Goal: Book appointment/travel/reservation

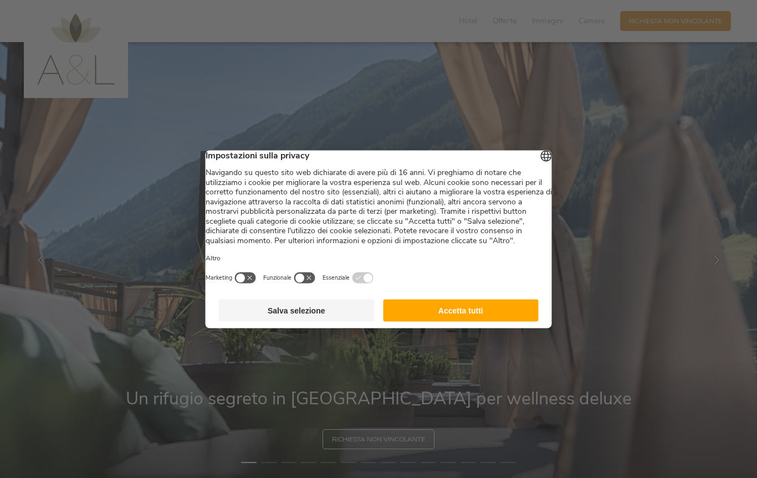
click at [505, 322] on button "Accetta tutti" at bounding box center [461, 310] width 156 height 22
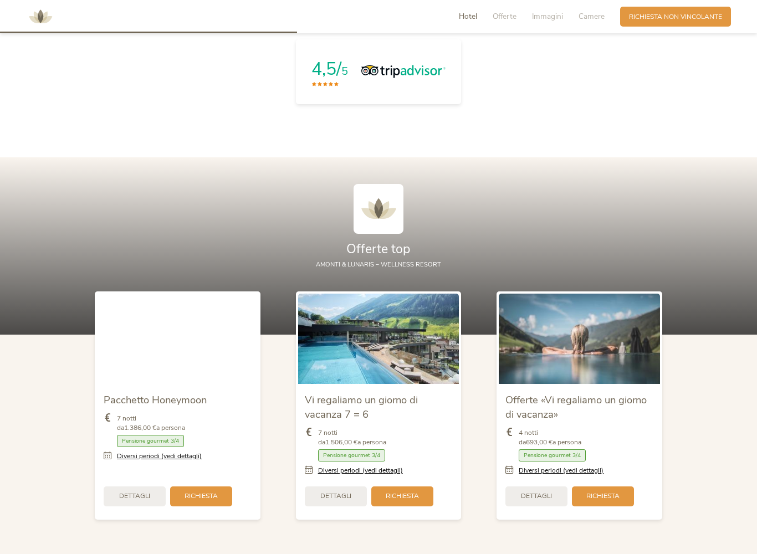
scroll to position [1164, 0]
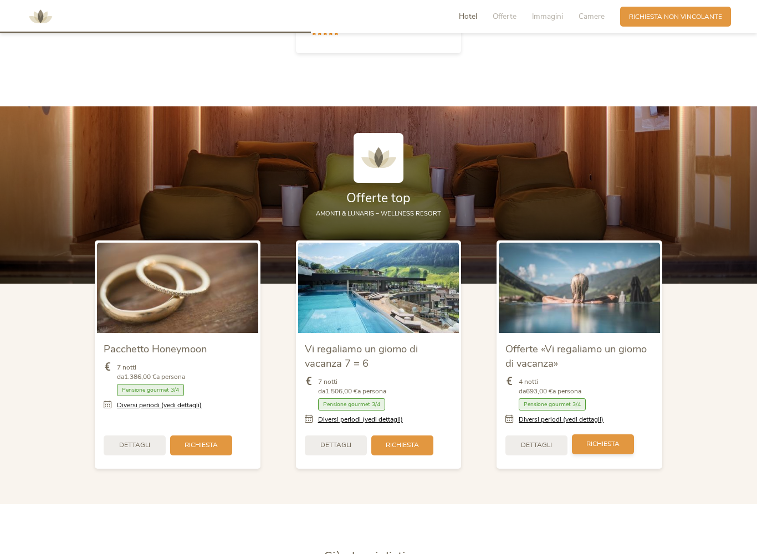
click at [589, 435] on div "Richiesta" at bounding box center [603, 445] width 62 height 20
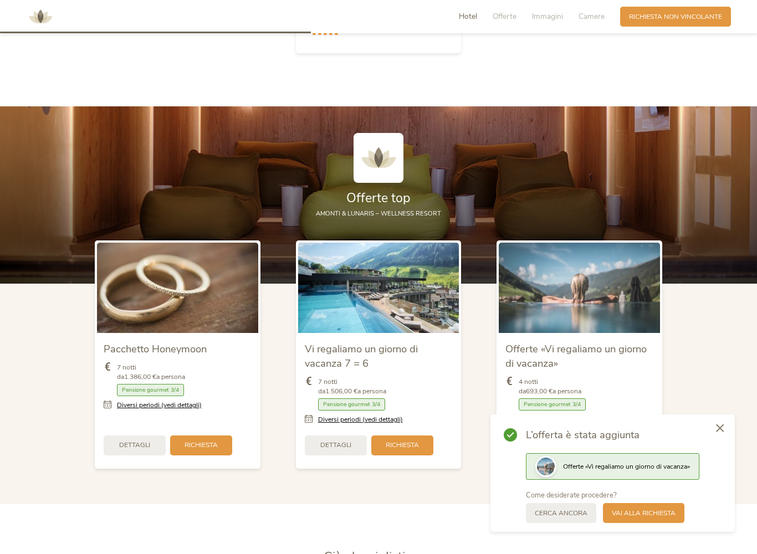
click at [708, 416] on div at bounding box center [720, 429] width 30 height 31
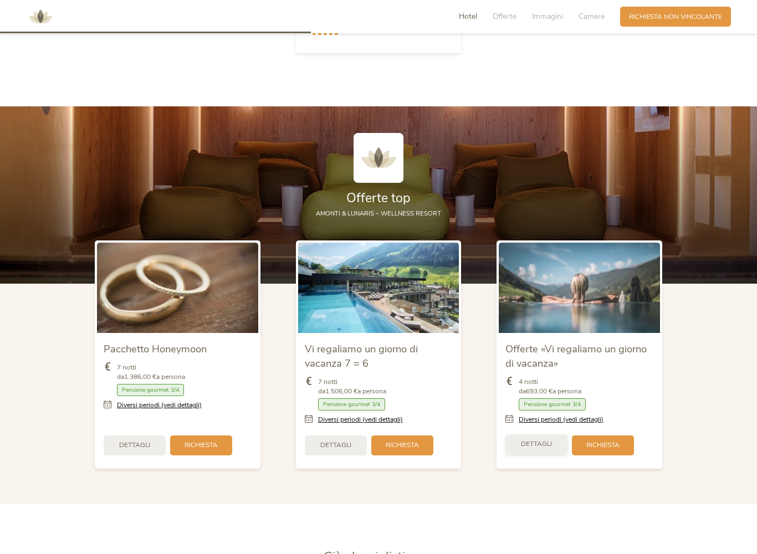
click at [552, 440] on span "Dettagli" at bounding box center [536, 444] width 31 height 9
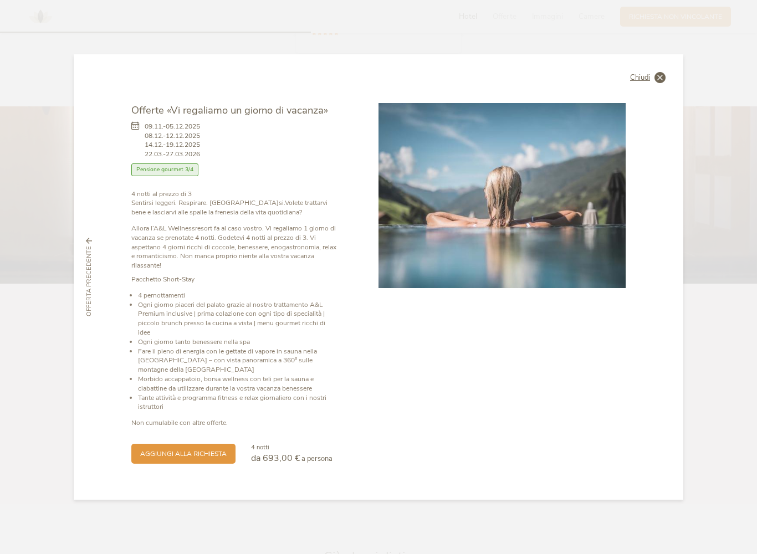
click at [660, 83] on icon at bounding box center [660, 77] width 11 height 11
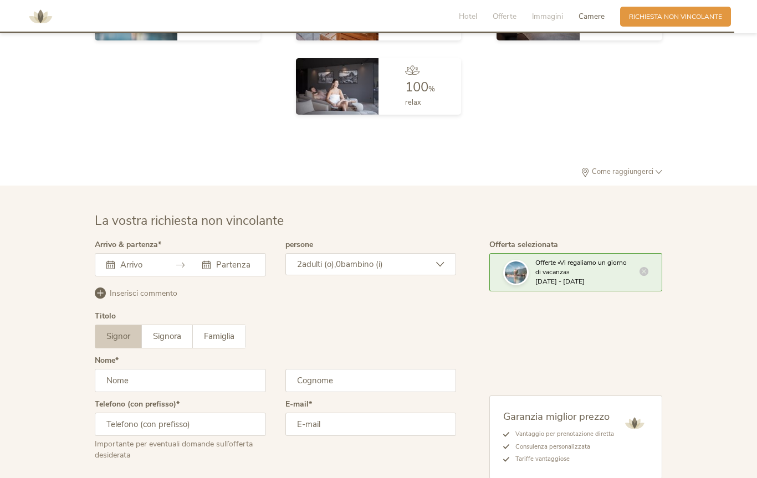
scroll to position [2751, 0]
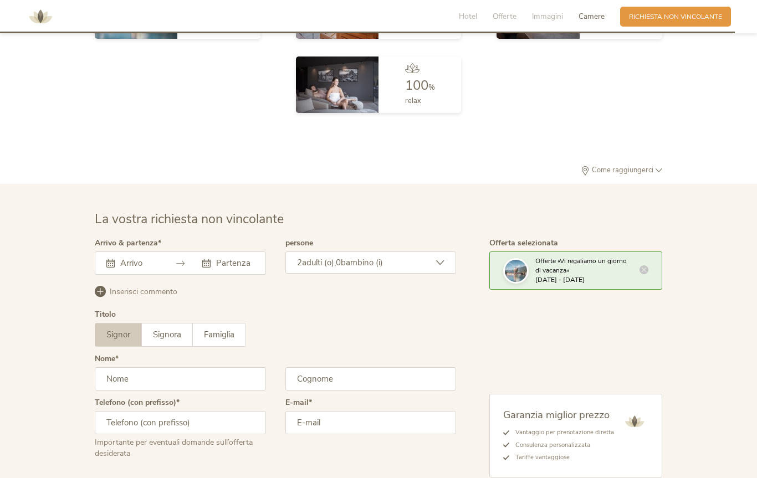
click at [191, 252] on div at bounding box center [180, 263] width 171 height 23
click at [115, 258] on div at bounding box center [132, 263] width 52 height 11
click at [110, 258] on div at bounding box center [132, 263] width 52 height 11
click at [111, 258] on div at bounding box center [132, 263] width 52 height 11
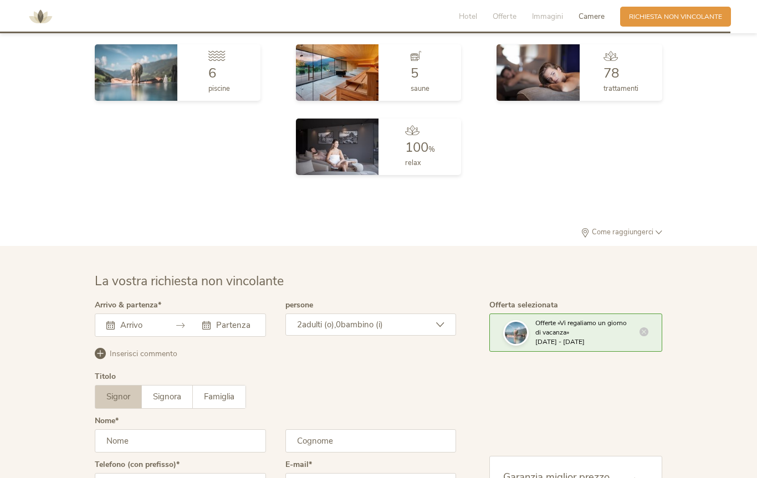
scroll to position [2656, 0]
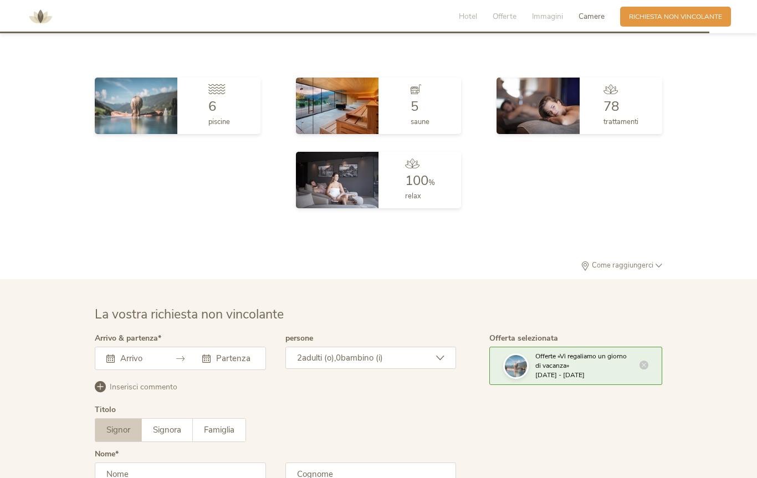
click at [238, 347] on div "Agosto 2025 Lun Mar Mer Gio Ven Sab Dom 28 29 30 31 1 2 3 4 5 6 7 8 9 10 11 12 …" at bounding box center [180, 358] width 171 height 23
click at [361, 347] on div "2 adulti (o), 0 bambino (i)" at bounding box center [370, 358] width 171 height 22
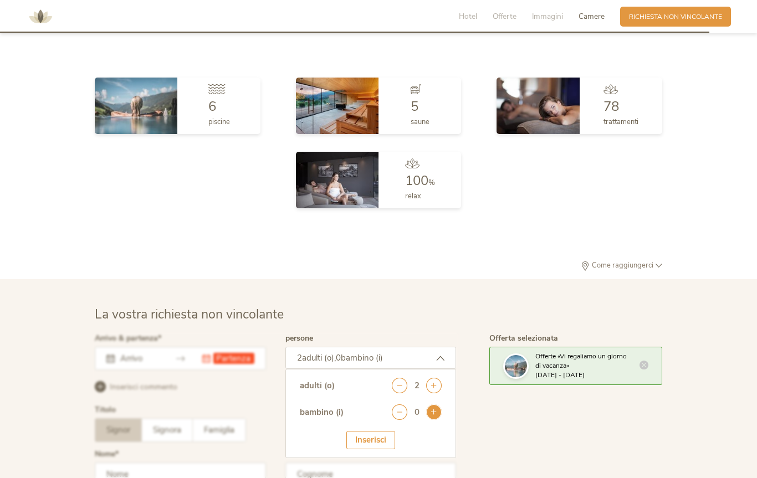
click at [441, 405] on icon at bounding box center [434, 413] width 16 height 16
click at [440, 434] on select "seleziona 0 1 2 3 4 5 6 7 8 9 10 11 12 13 14 15 16 17" at bounding box center [414, 443] width 55 height 18
select select "9"
click at [380, 466] on div "Inserisci" at bounding box center [370, 475] width 49 height 18
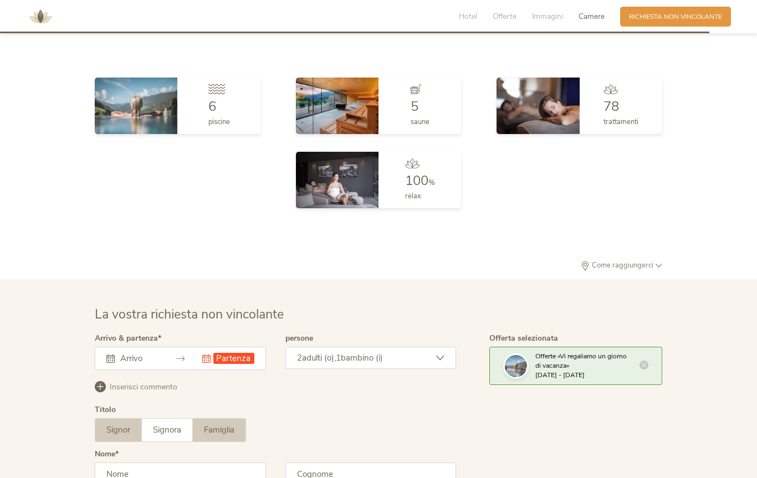
click at [224, 425] on span "Famiglia" at bounding box center [219, 430] width 30 height 11
click at [232, 353] on input "text" at bounding box center [233, 358] width 40 height 11
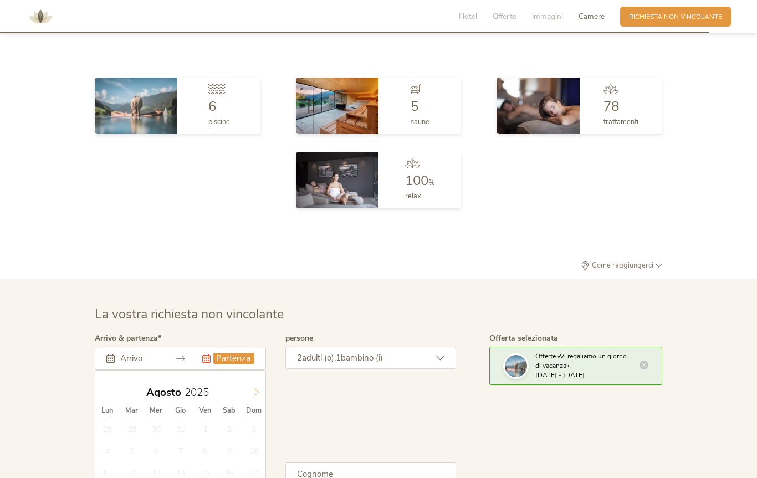
click at [258, 389] on icon at bounding box center [257, 393] width 8 height 8
type input "[DATE]"
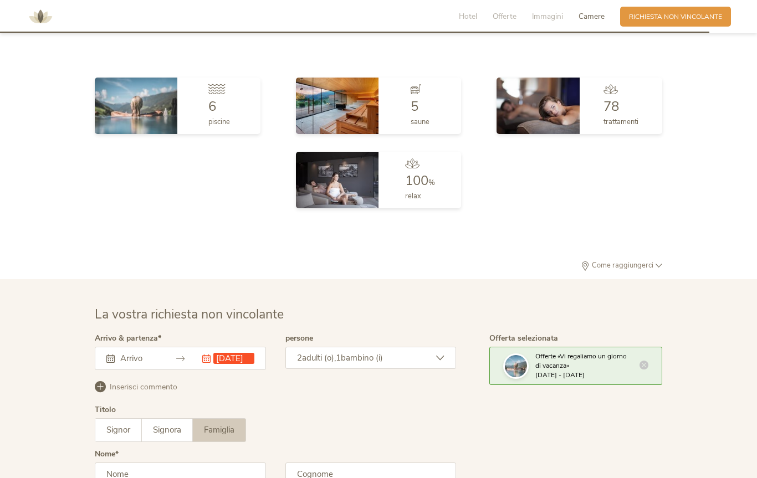
click at [119, 353] on input "text" at bounding box center [138, 358] width 40 height 11
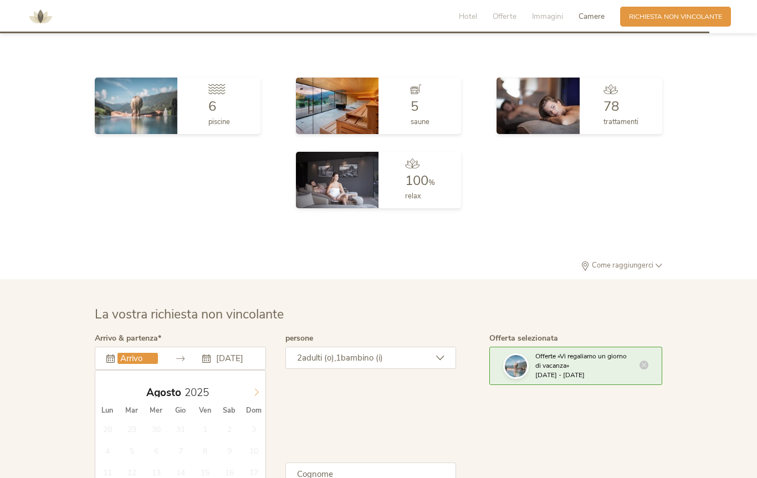
click at [258, 389] on icon at bounding box center [257, 393] width 8 height 8
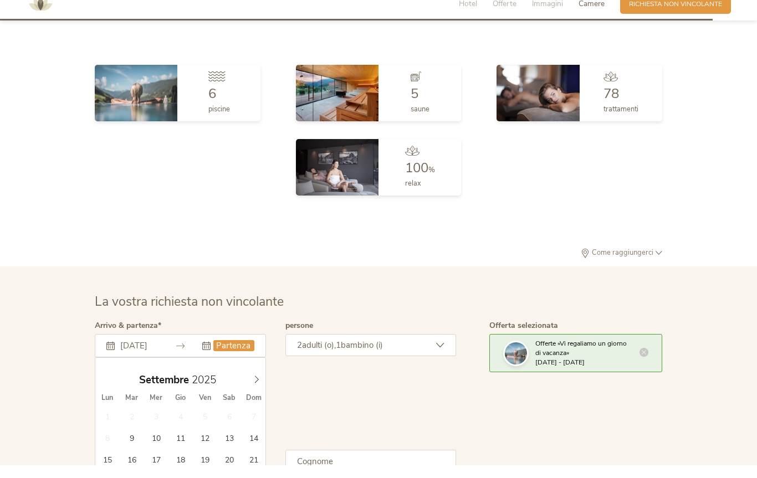
scroll to position [2668, 0]
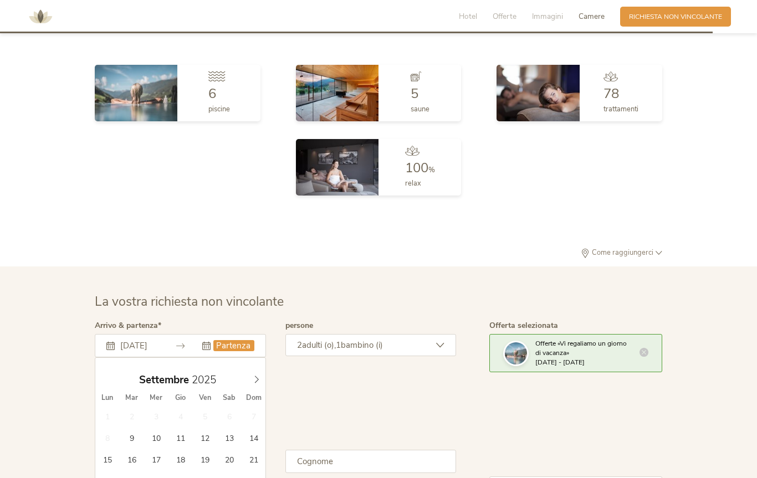
click at [181, 334] on div "[DATE]" at bounding box center [180, 345] width 171 height 23
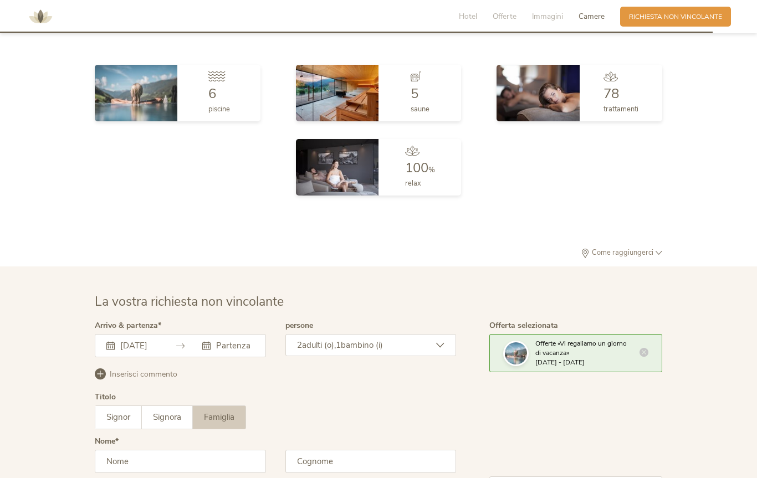
click at [188, 334] on div "[DATE]" at bounding box center [180, 345] width 171 height 23
click at [118, 334] on div "[DATE] [DATE] Lun Mar Mer Gio Ven Sab Dom 1 2 3 4 5 6 7 8 9 10 11 12 13 14 15 1…" at bounding box center [180, 345] width 171 height 23
click at [253, 340] on input "text" at bounding box center [233, 345] width 40 height 11
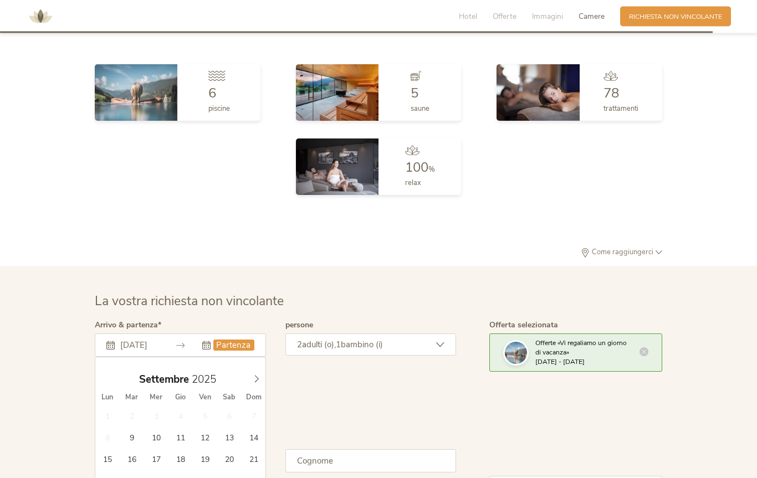
scroll to position [2670, 0]
click at [138, 333] on div "[DATE] [DATE] Lun Mar Mer Gio Ven Sab Dom 1 2 3 4 5 6 7 8 9 10 11 12 13 14 15 1…" at bounding box center [180, 344] width 171 height 23
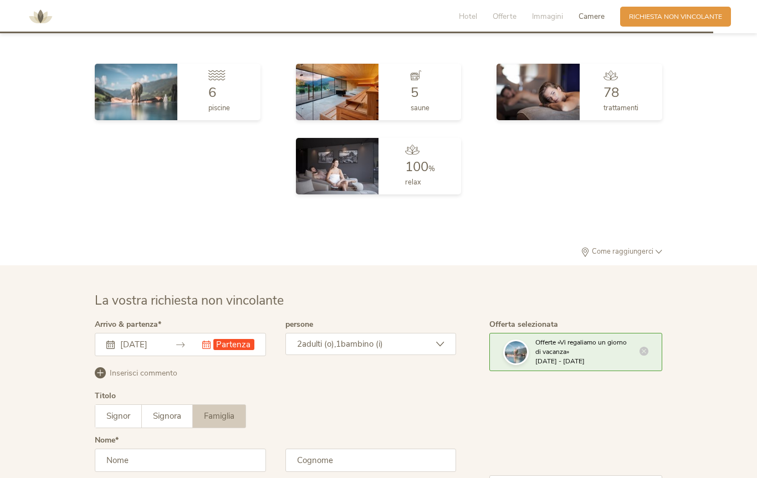
click at [133, 333] on div "[DATE] Questo campo non può essere lasciato vuoto. [DATE] Lun Mar Mer Gio Ven S…" at bounding box center [180, 344] width 171 height 23
click at [126, 339] on input "[DATE]" at bounding box center [138, 344] width 40 height 11
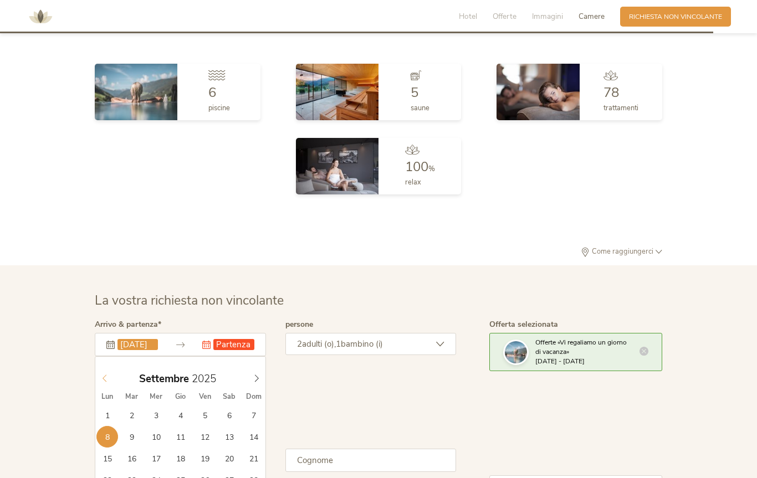
click at [105, 368] on div "[DATE]" at bounding box center [180, 378] width 171 height 21
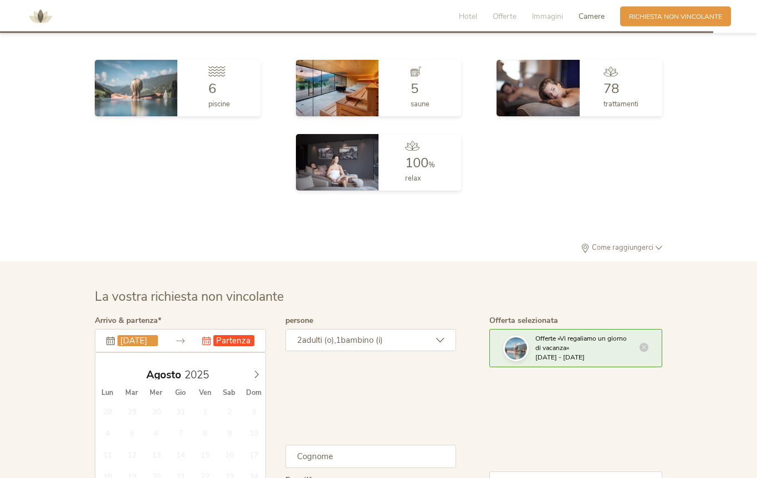
scroll to position [2673, 0]
click at [259, 390] on span "Dom" at bounding box center [254, 393] width 24 height 7
click at [252, 390] on span "Dom" at bounding box center [254, 393] width 24 height 7
click at [259, 364] on span at bounding box center [256, 372] width 19 height 16
type input "[DATE]"
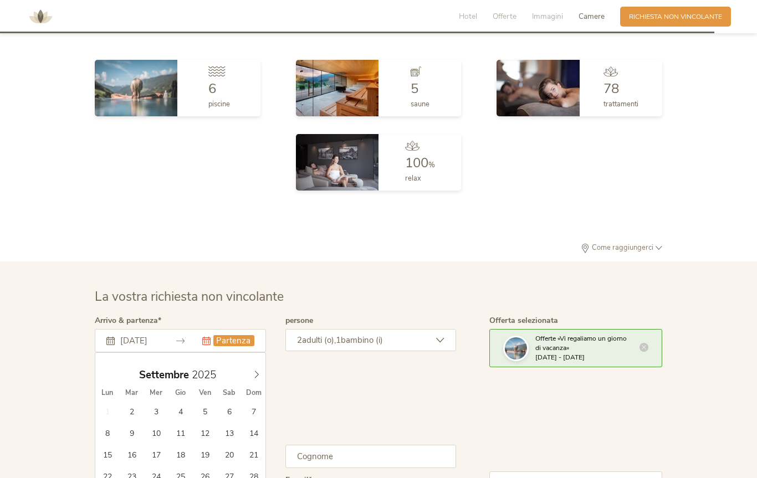
click at [236, 335] on input "text" at bounding box center [233, 340] width 40 height 11
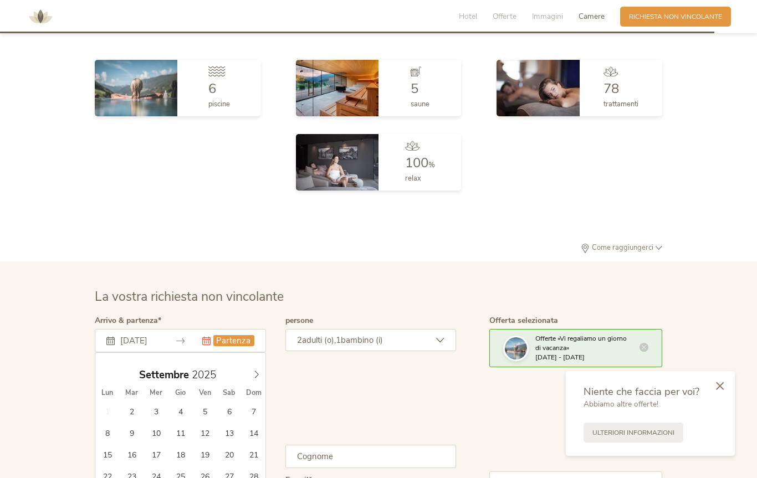
click at [222, 335] on input "text" at bounding box center [233, 340] width 40 height 11
click at [206, 337] on icon at bounding box center [206, 341] width 8 height 8
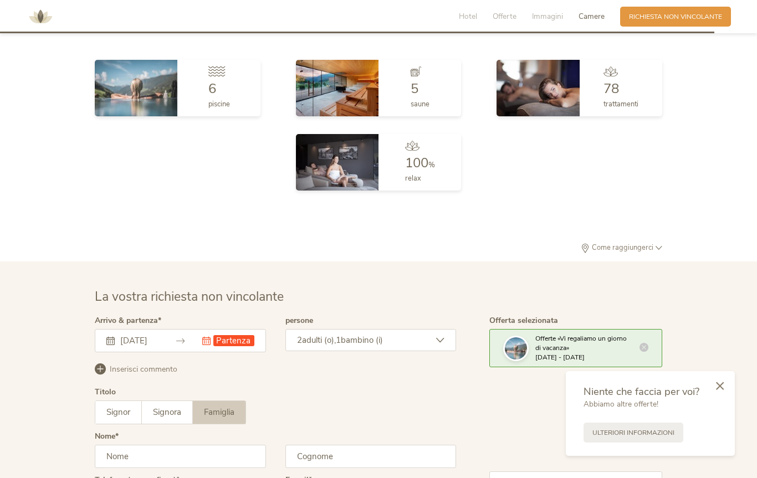
click at [248, 329] on div "[DATE] Questo campo non può essere lasciato vuoto. [DATE] Lun Mar Mer Gio Ven S…" at bounding box center [180, 340] width 171 height 23
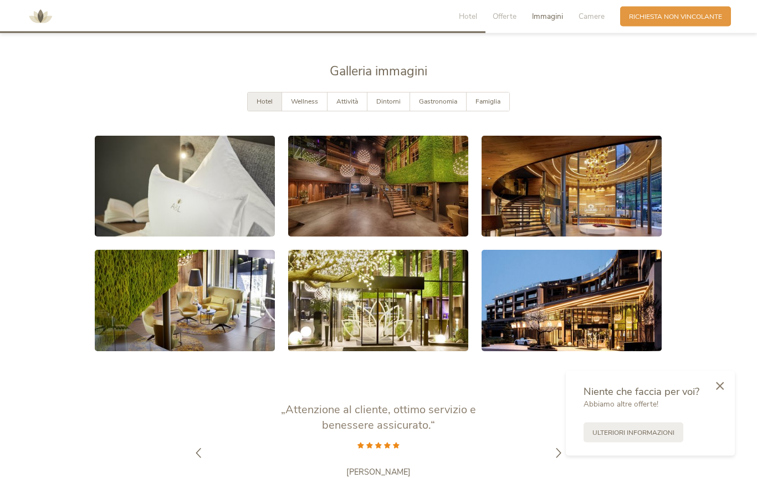
scroll to position [1805, 0]
